Goal: Task Accomplishment & Management: Complete application form

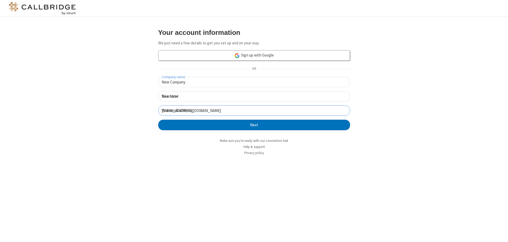
click button "Next" at bounding box center [254, 125] width 192 height 11
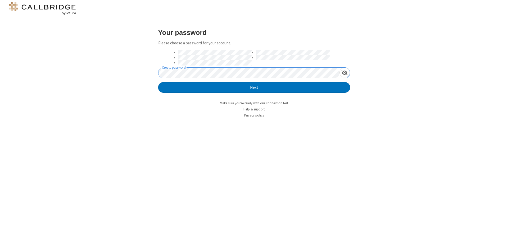
click button "Next" at bounding box center [254, 87] width 192 height 11
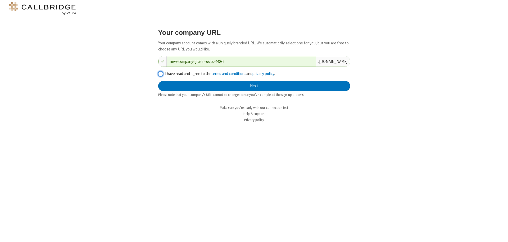
click at [160, 73] on input "I have read and agree to the terms and conditions and privacy policy ." at bounding box center [160, 74] width 5 height 6
checkbox input "true"
click at [254, 86] on button "Next" at bounding box center [254, 86] width 192 height 11
